Goal: Task Accomplishment & Management: Manage account settings

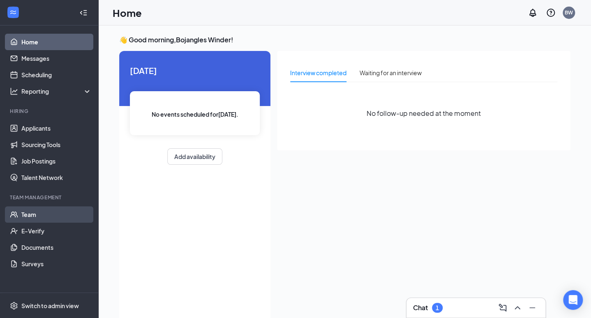
click at [30, 217] on link "Team" at bounding box center [56, 214] width 70 height 16
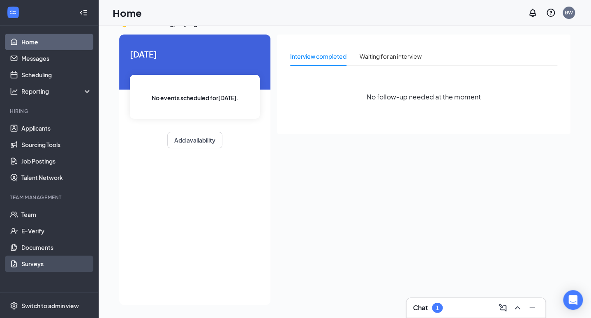
scroll to position [17, 0]
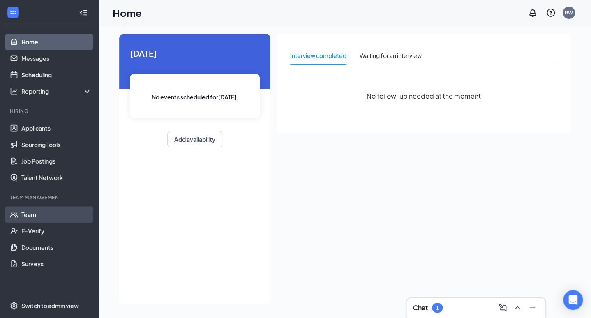
click at [26, 215] on link "Team" at bounding box center [56, 214] width 70 height 16
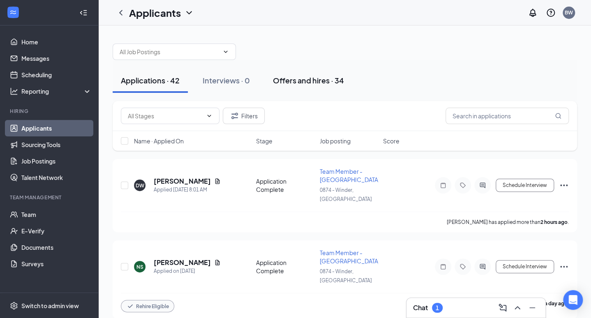
click at [295, 77] on div "Offers and hires · 34" at bounding box center [308, 80] width 71 height 10
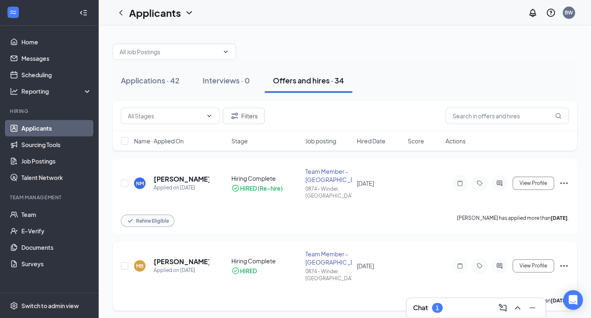
click at [566, 261] on icon "Ellipses" at bounding box center [564, 266] width 10 height 10
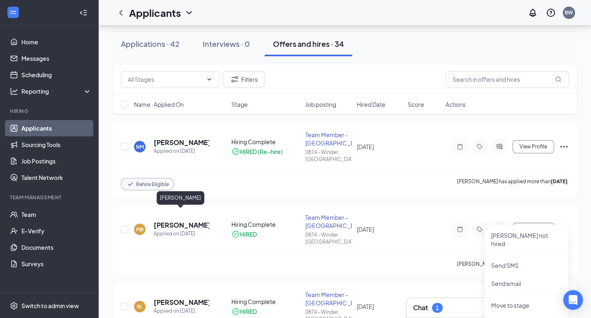
scroll to position [33, 0]
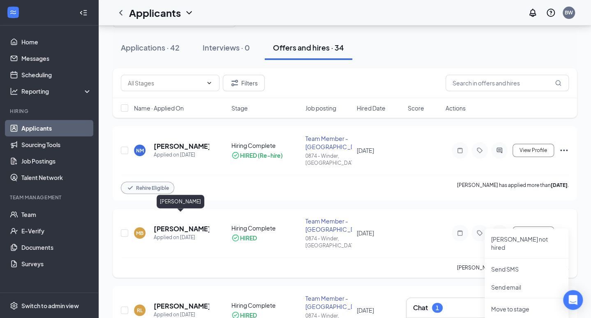
click at [172, 224] on h5 "[PERSON_NAME]" at bounding box center [181, 228] width 55 height 9
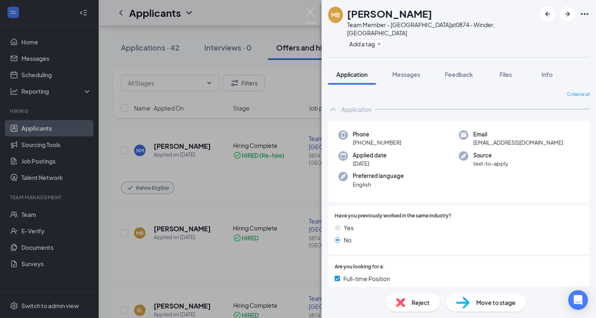
click at [482, 302] on span "Move to stage" at bounding box center [495, 302] width 39 height 9
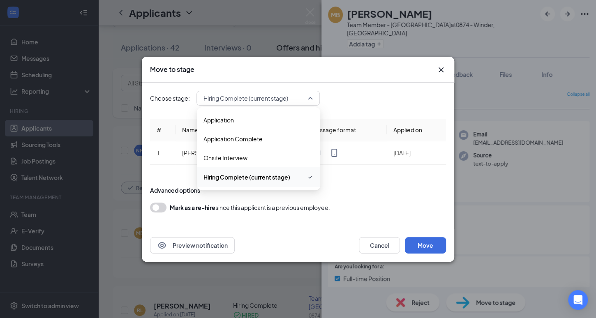
click at [314, 98] on div "Hiring Complete (current stage)" at bounding box center [258, 98] width 123 height 15
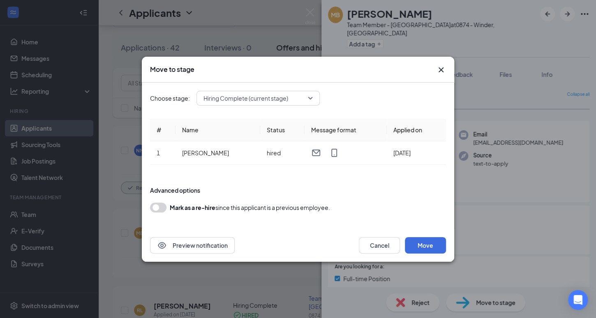
click at [161, 208] on button "button" at bounding box center [158, 208] width 16 height 10
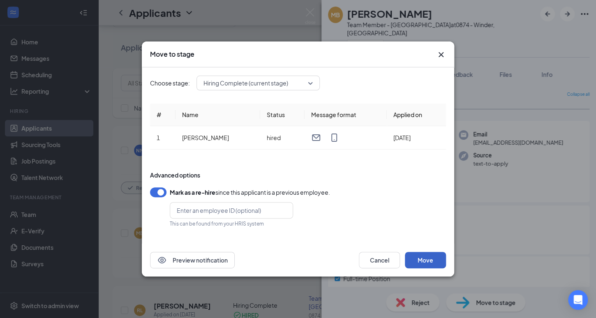
click at [436, 258] on button "Move" at bounding box center [425, 260] width 41 height 16
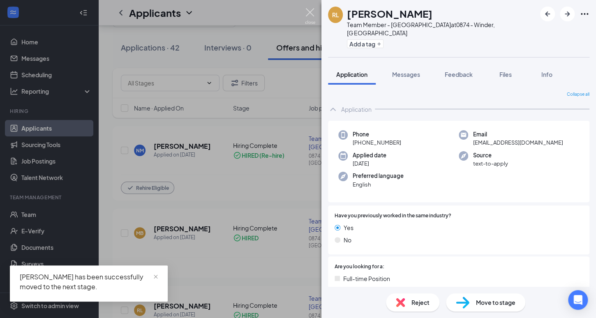
click at [310, 9] on img at bounding box center [310, 16] width 10 height 16
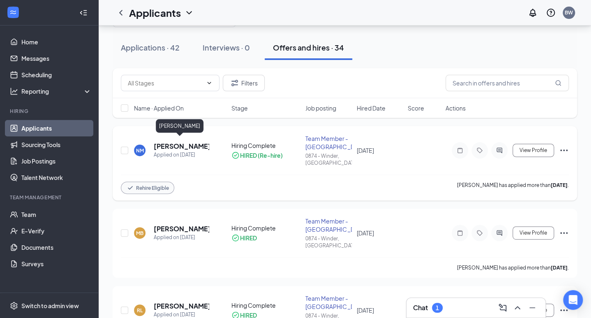
click at [179, 145] on h5 "Nina Mundy" at bounding box center [181, 146] width 55 height 9
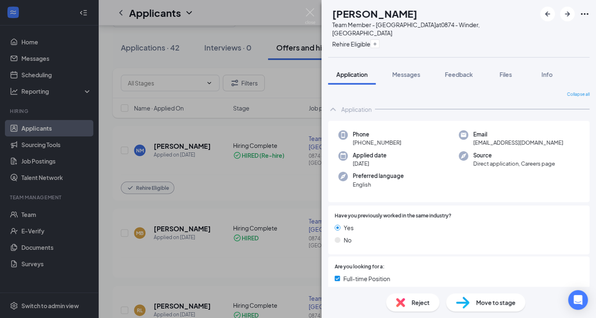
click at [502, 304] on span "Move to stage" at bounding box center [495, 302] width 39 height 9
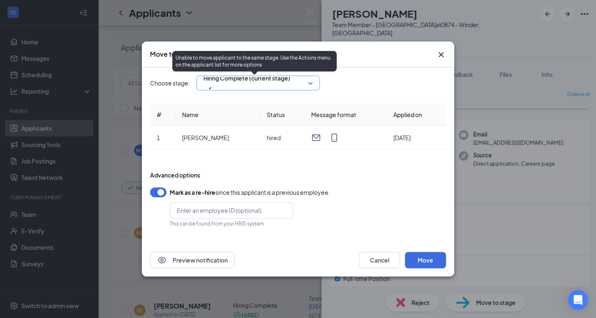
click at [290, 83] on span "Hiring Complete (current stage)" at bounding box center [246, 83] width 87 height 22
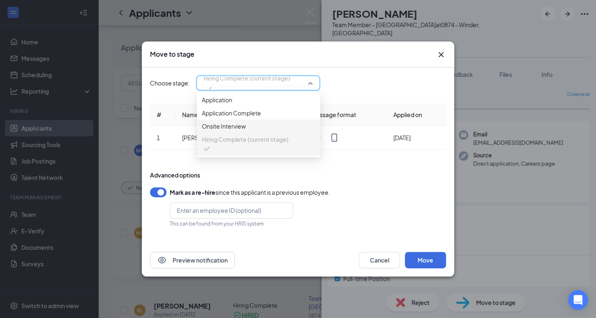
click at [421, 192] on div "Mark as a re-hire since this applicant is a previous employee." at bounding box center [298, 192] width 296 height 10
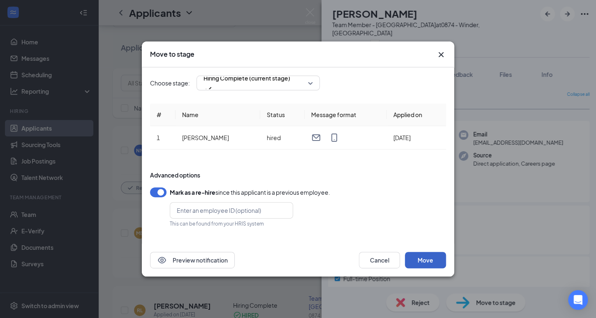
click at [427, 257] on button "Move" at bounding box center [425, 260] width 41 height 16
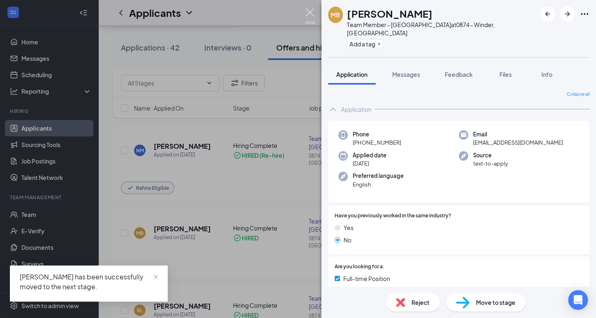
click at [309, 10] on img at bounding box center [310, 16] width 10 height 16
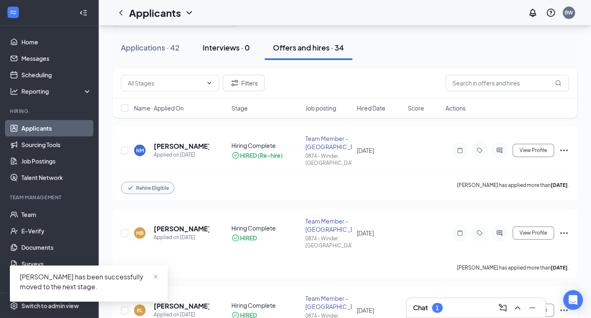
click at [229, 44] on div "Interviews · 0" at bounding box center [226, 47] width 47 height 10
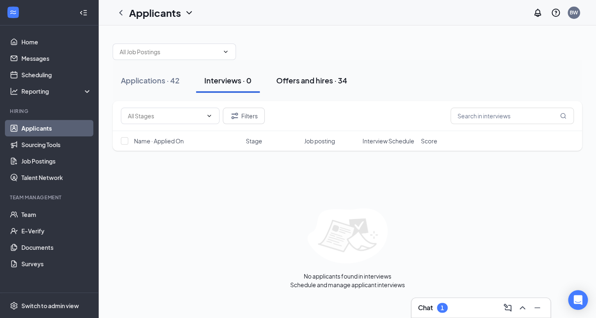
click at [311, 73] on button "Offers and hires · 34" at bounding box center [312, 80] width 88 height 25
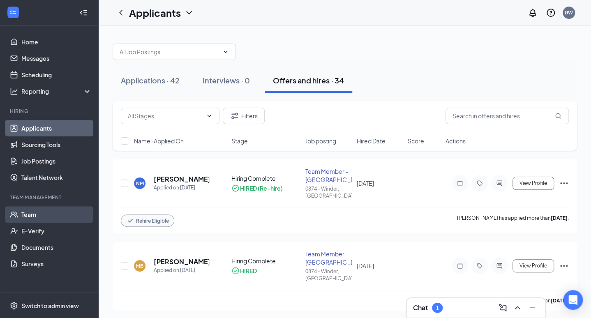
click at [32, 210] on link "Team" at bounding box center [56, 214] width 70 height 16
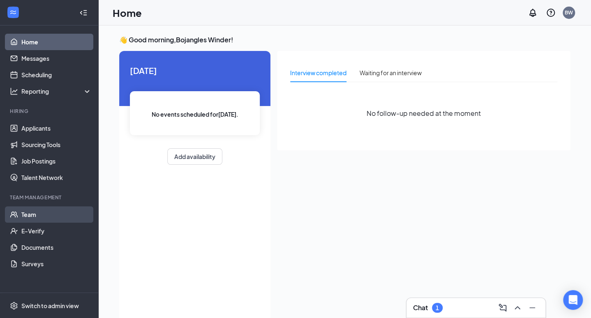
click at [36, 213] on link "Team" at bounding box center [56, 214] width 70 height 16
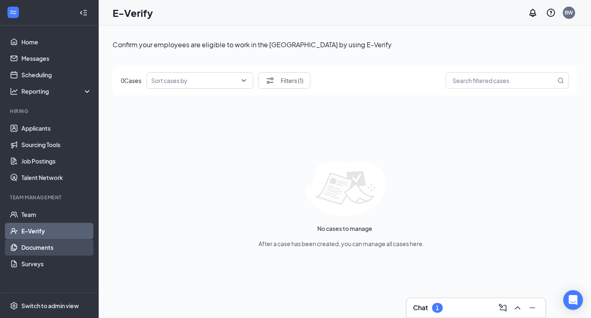
click at [32, 245] on link "Documents" at bounding box center [56, 247] width 70 height 16
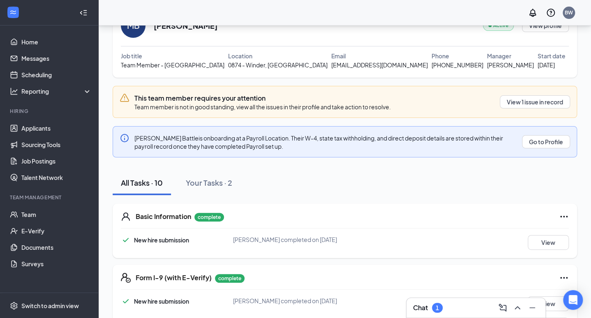
scroll to position [33, 0]
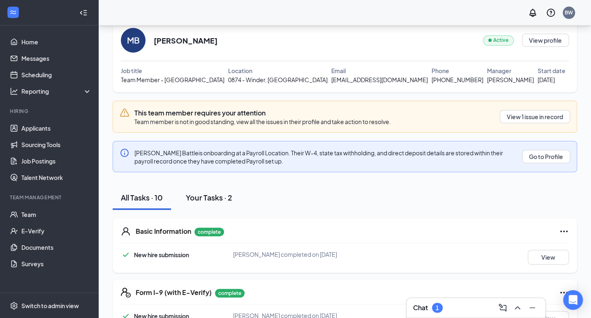
click at [198, 201] on div "Your Tasks · 2" at bounding box center [209, 197] width 46 height 10
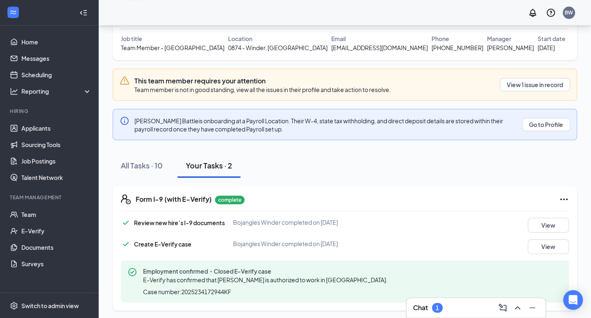
scroll to position [67, 0]
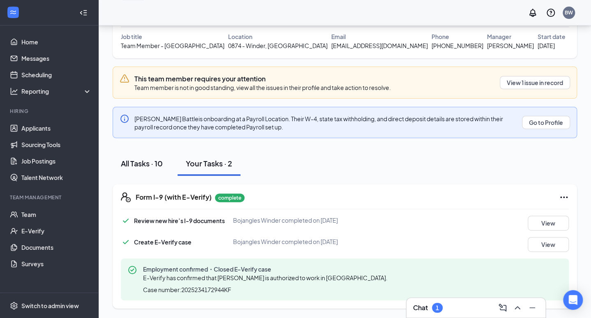
click at [138, 161] on div "All Tasks · 10" at bounding box center [142, 163] width 42 height 10
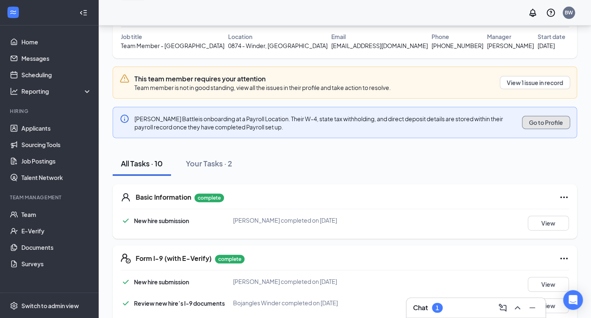
click at [552, 122] on button "Go to Profile" at bounding box center [546, 122] width 48 height 13
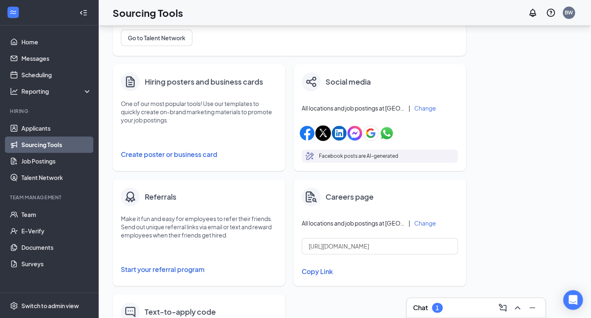
scroll to position [77, 0]
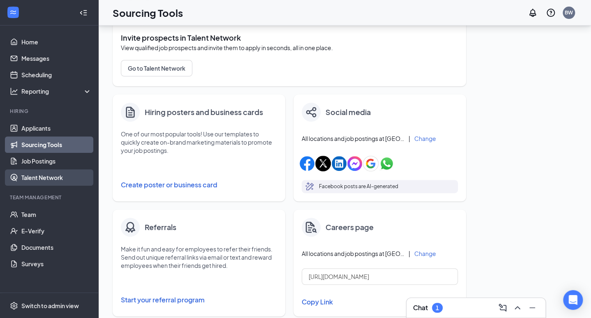
click at [37, 179] on link "Talent Network" at bounding box center [56, 177] width 70 height 16
